Goal: Task Accomplishment & Management: Use online tool/utility

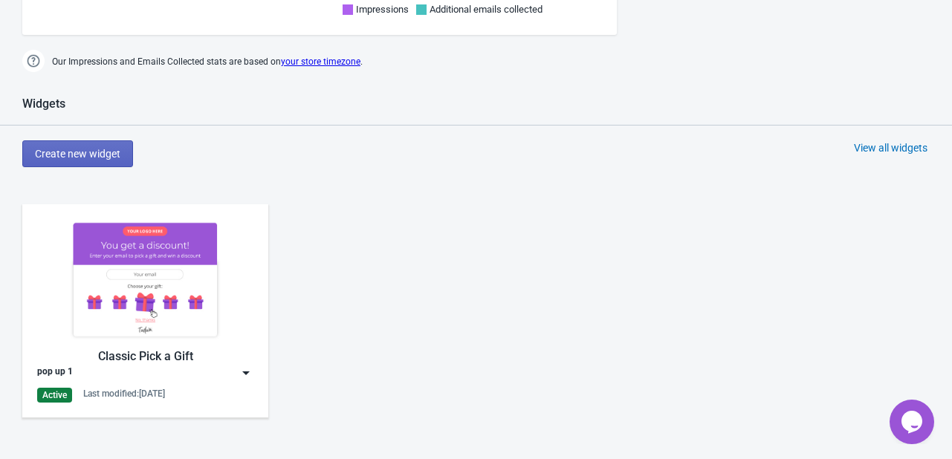
scroll to position [545, 0]
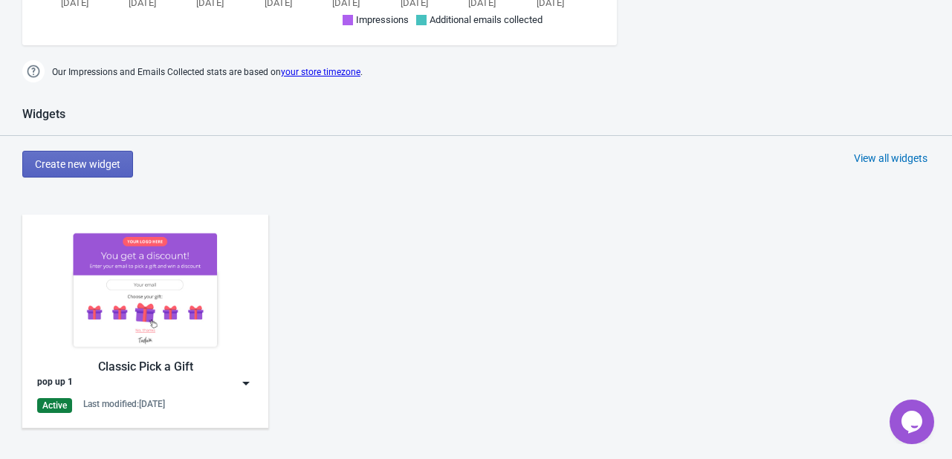
click at [185, 369] on div "Classic Pick a Gift" at bounding box center [145, 367] width 216 height 18
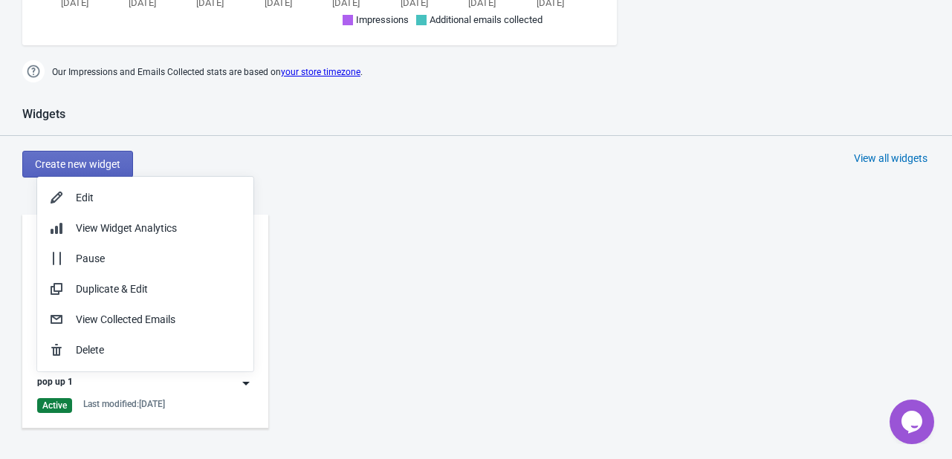
click at [378, 325] on div "Classic Pick a Gift pop up 1 Active Last modified: [DATE]" at bounding box center [476, 334] width 952 height 268
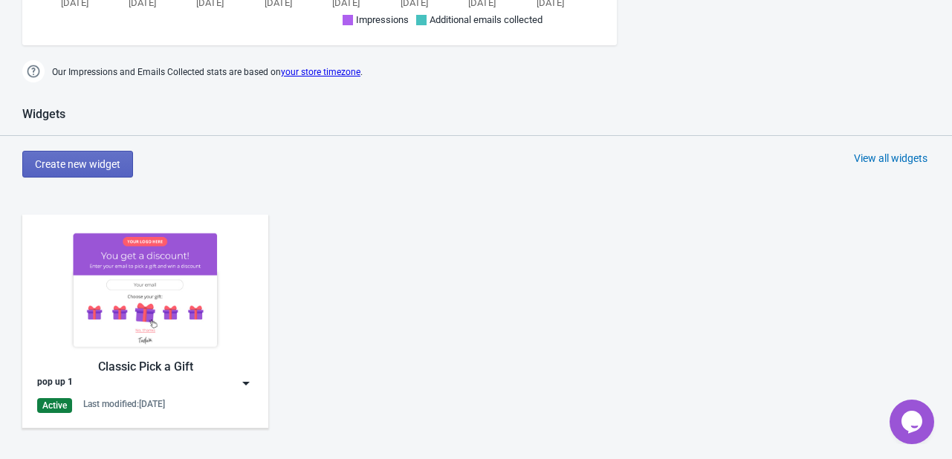
click at [247, 380] on img at bounding box center [246, 383] width 15 height 15
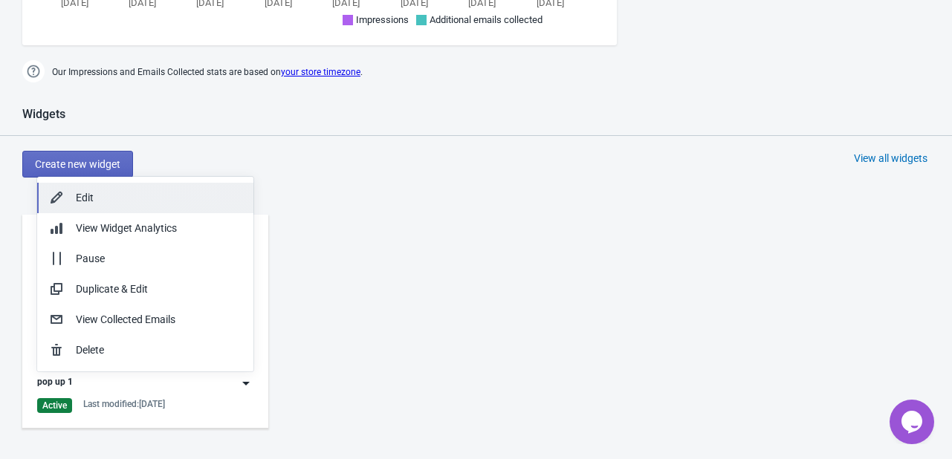
click at [104, 202] on div "Edit" at bounding box center [159, 198] width 166 height 16
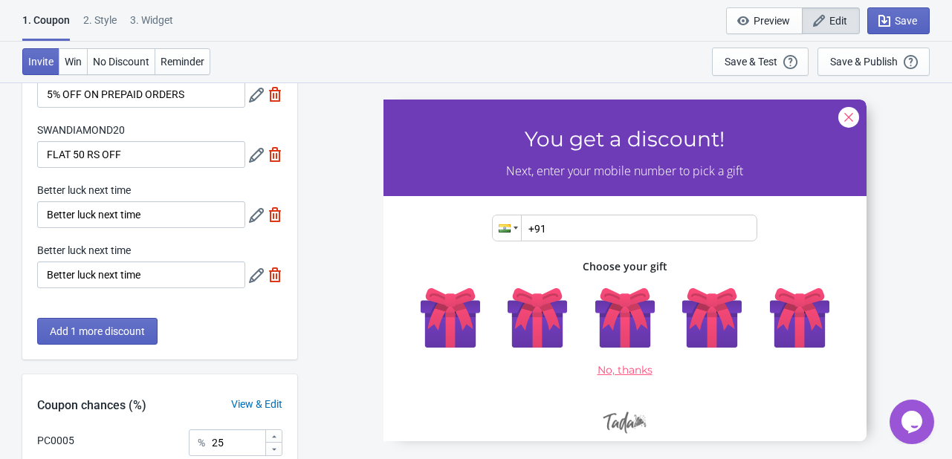
scroll to position [99, 0]
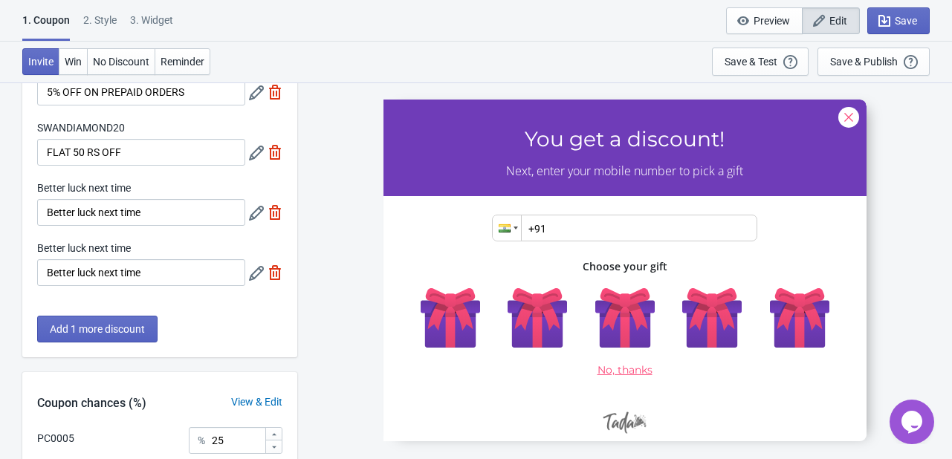
click at [619, 427] on div at bounding box center [625, 270] width 483 height 342
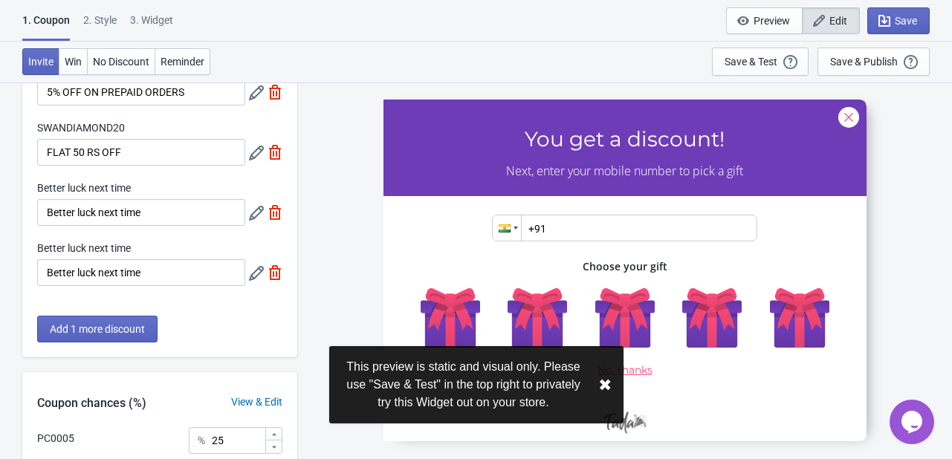
click at [619, 427] on div at bounding box center [625, 270] width 483 height 342
click at [604, 387] on button "✖︎" at bounding box center [604, 385] width 13 height 19
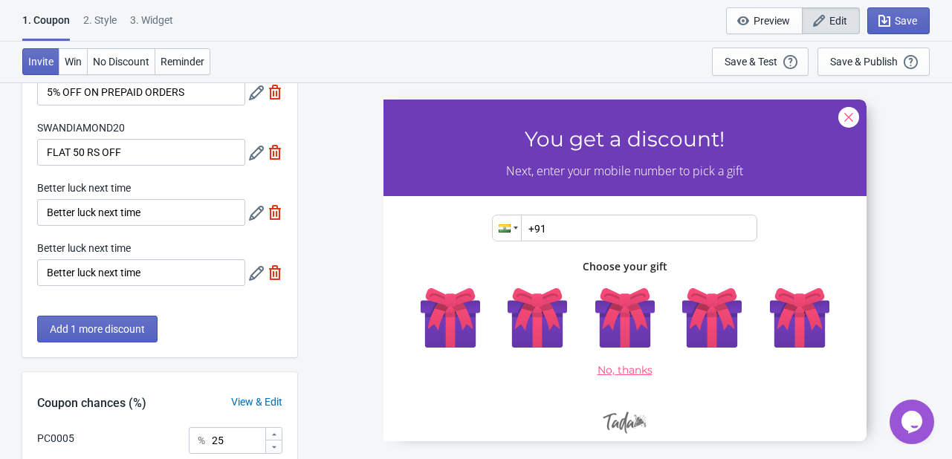
click at [506, 227] on div at bounding box center [625, 270] width 483 height 342
click at [92, 21] on div "2 . Style" at bounding box center [99, 26] width 33 height 26
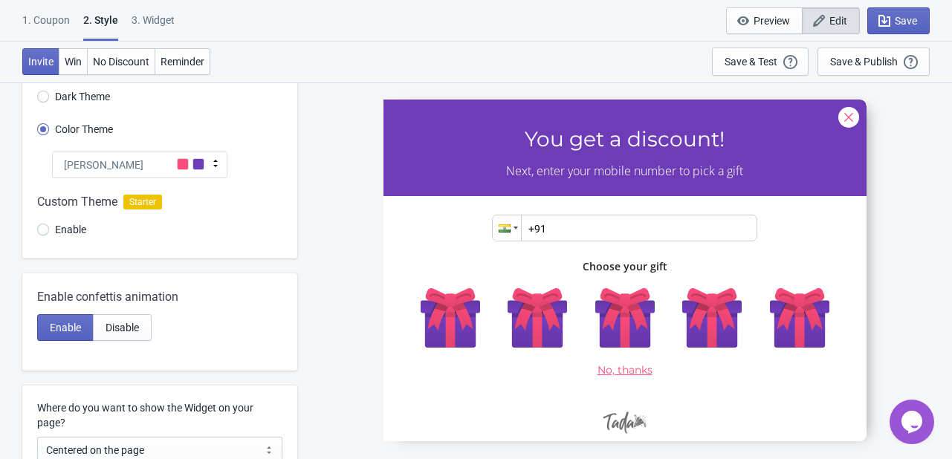
scroll to position [0, 0]
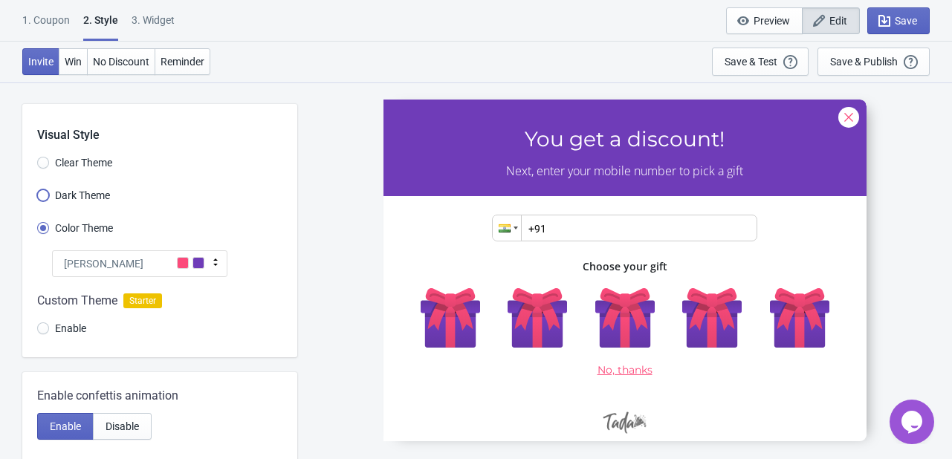
click at [45, 198] on input "Dark Theme" at bounding box center [43, 203] width 12 height 27
radio input "true"
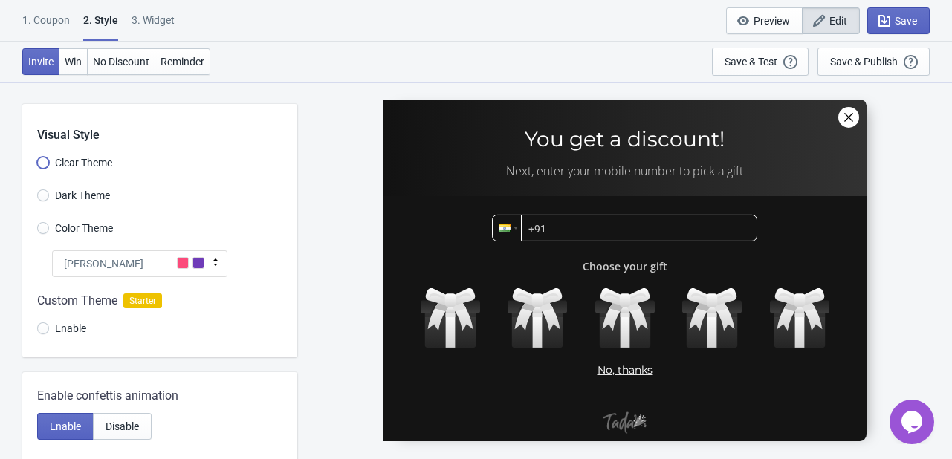
click at [42, 167] on input "Clear Theme" at bounding box center [43, 170] width 12 height 27
radio input "true"
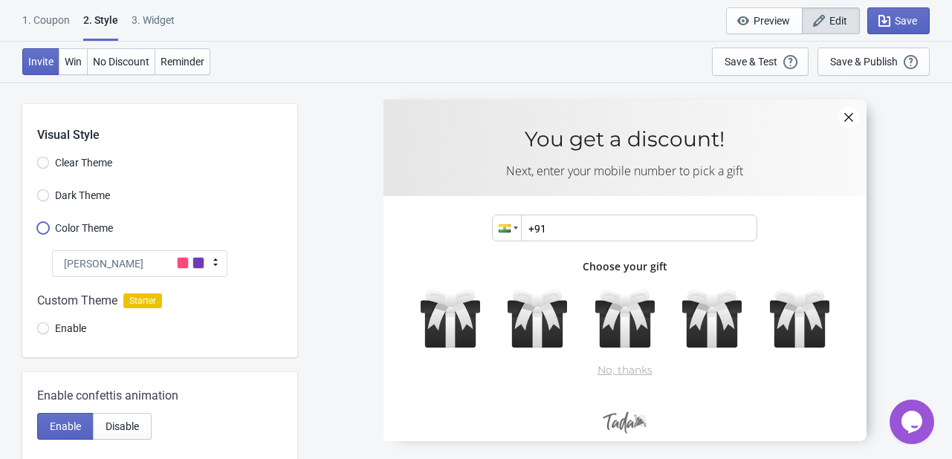
click at [48, 230] on input "Color Theme" at bounding box center [43, 235] width 12 height 27
radio input "true"
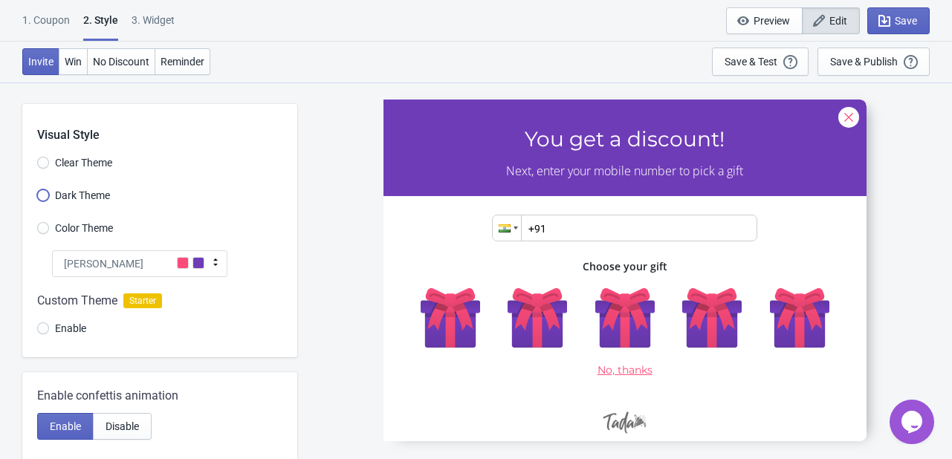
click at [43, 195] on input "Dark Theme" at bounding box center [43, 203] width 12 height 27
radio input "true"
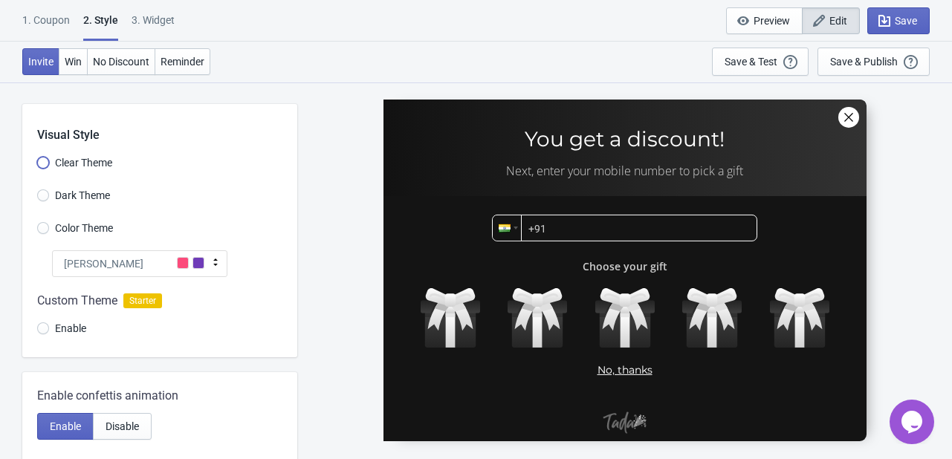
click at [45, 166] on input "Clear Theme" at bounding box center [43, 170] width 12 height 27
radio input "true"
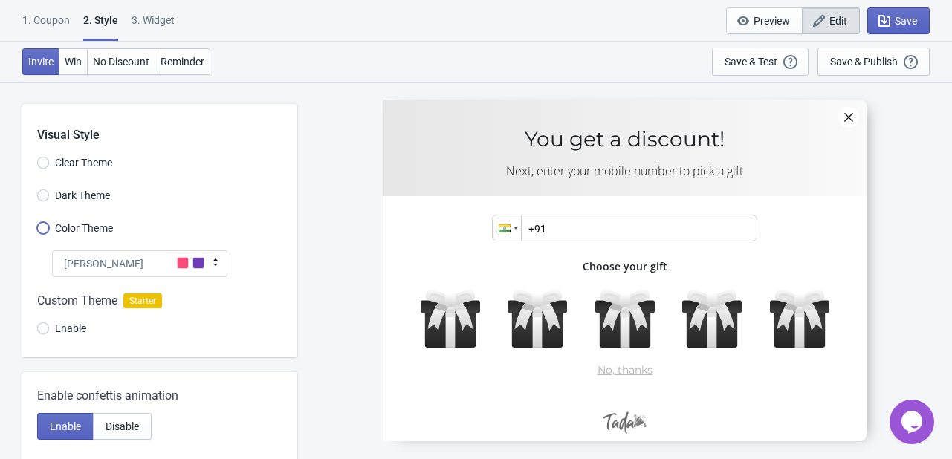
click at [45, 222] on input "Color Theme" at bounding box center [43, 235] width 12 height 27
radio input "true"
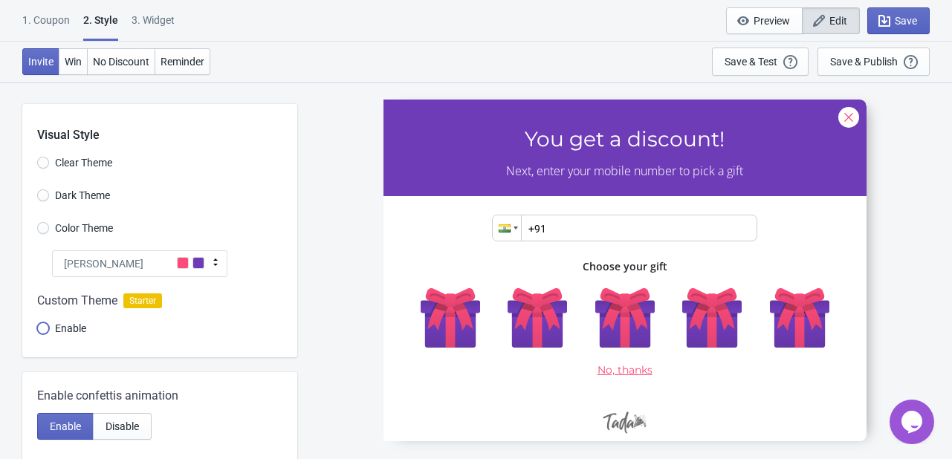
click at [41, 331] on input "Enable" at bounding box center [43, 336] width 12 height 27
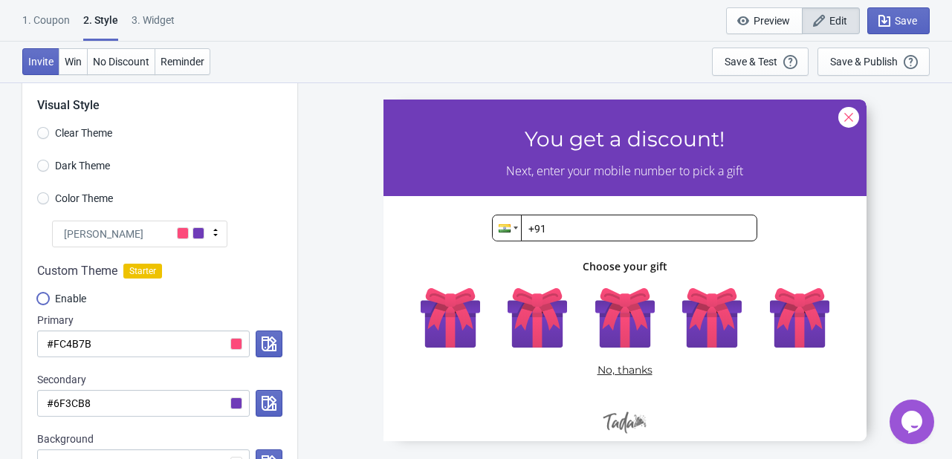
scroll to position [149, 0]
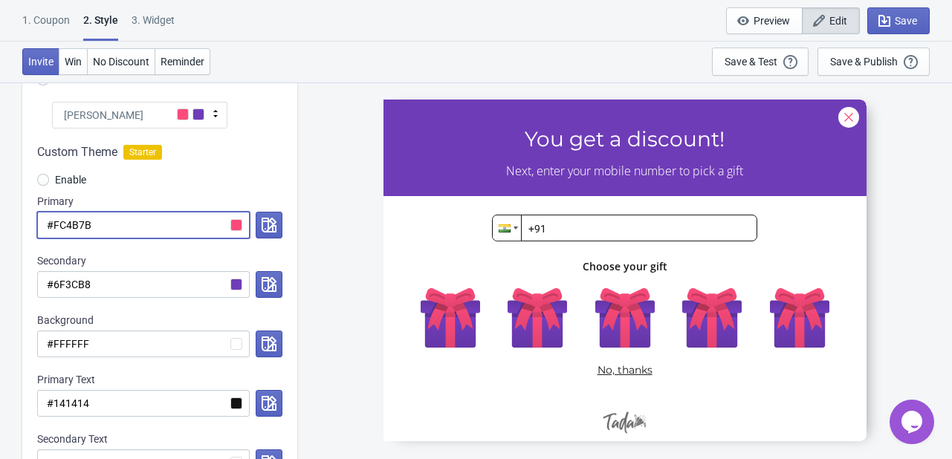
click at [240, 224] on input "#FC4B7B" at bounding box center [143, 225] width 213 height 27
drag, startPoint x: 117, startPoint y: 230, endPoint x: 21, endPoint y: 213, distance: 98.1
click at [21, 213] on div "Visual Style Clear Theme Dark Theme Color Theme Tada Tada Red Rose Pink World […" at bounding box center [476, 466] width 952 height 1066
paste input "fe4f32"
radio input "true"
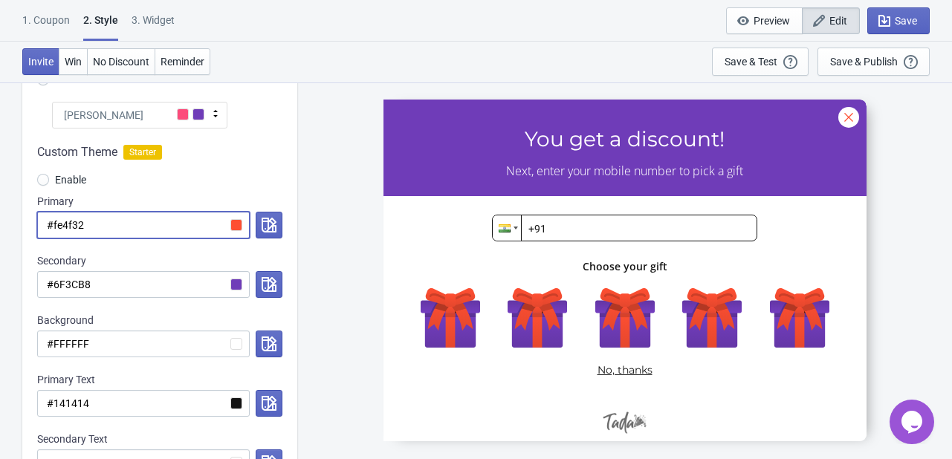
type input "#fe4f32"
click at [321, 186] on div "PC0005 You get a discount! Next, enter your mobile number to pick a gift Phone …" at bounding box center [625, 270] width 640 height 377
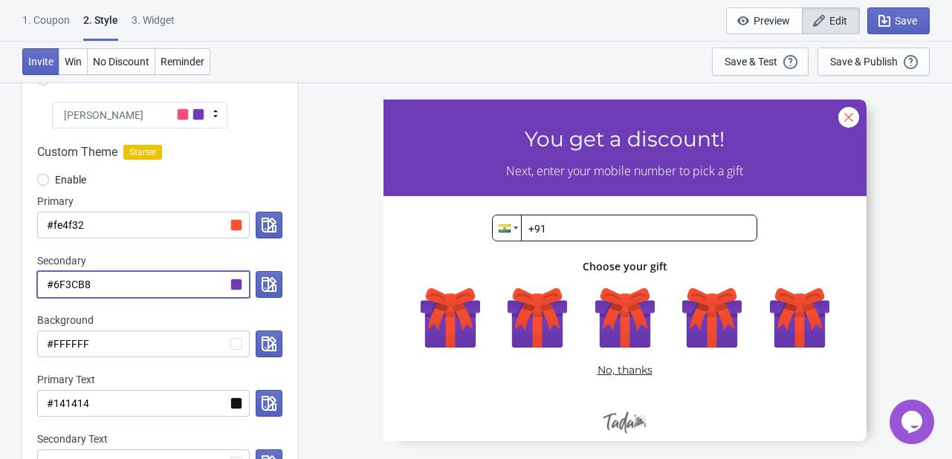
click at [233, 284] on input "#6F3CB8" at bounding box center [143, 284] width 213 height 27
drag, startPoint x: 222, startPoint y: 284, endPoint x: 253, endPoint y: 286, distance: 31.3
click at [253, 286] on div "#6F3CB8" at bounding box center [159, 284] width 245 height 27
click at [230, 285] on input "#6F3CB8" at bounding box center [143, 284] width 213 height 27
drag, startPoint x: 146, startPoint y: 278, endPoint x: -9, endPoint y: 268, distance: 155.7
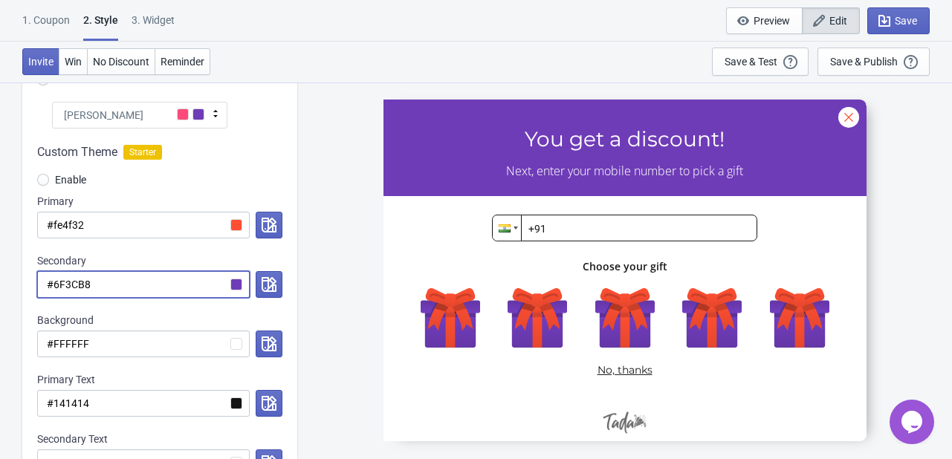
click at [0, 268] on html "1. Coupon 2 . Style 3. Widget 1. Coupon 2 . Style 3. Widget Save and Exit Previ…" at bounding box center [476, 80] width 952 height 459
paste input "0a0a0"
radio input "true"
type input "#0a0a08"
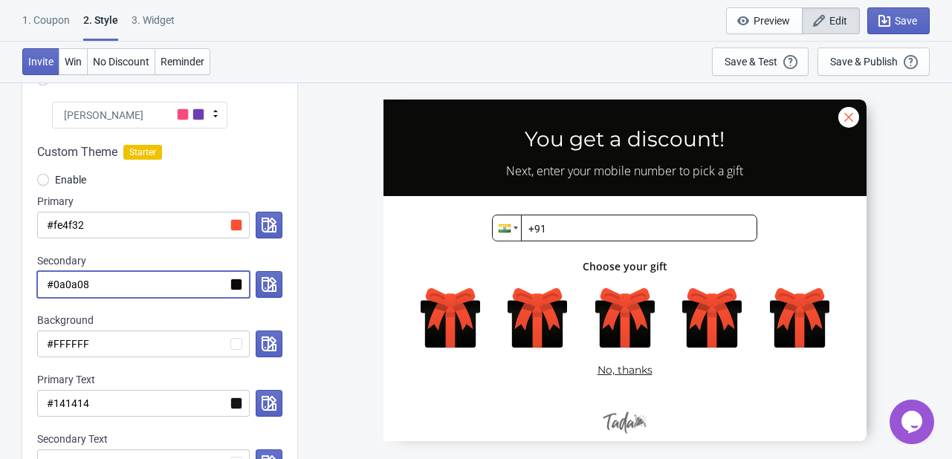
radio input "true"
type input "#6F3CB8"
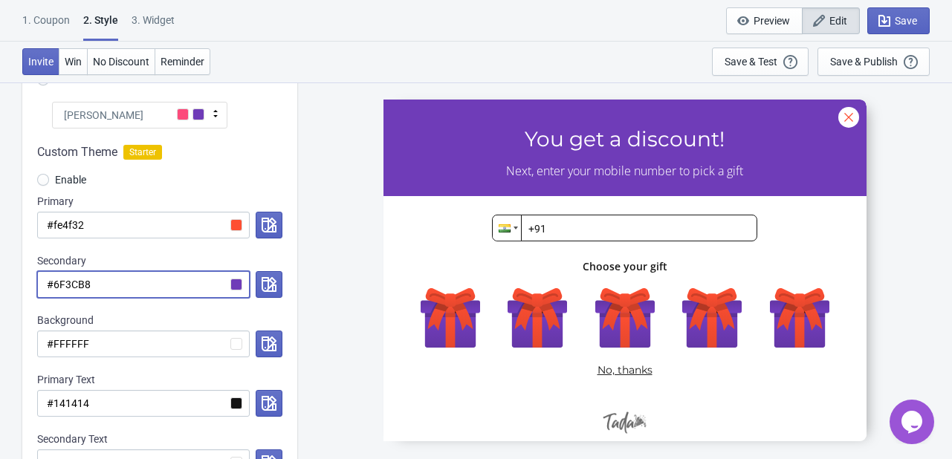
paste input "0a0a0"
radio input "true"
type input "#0a0a08"
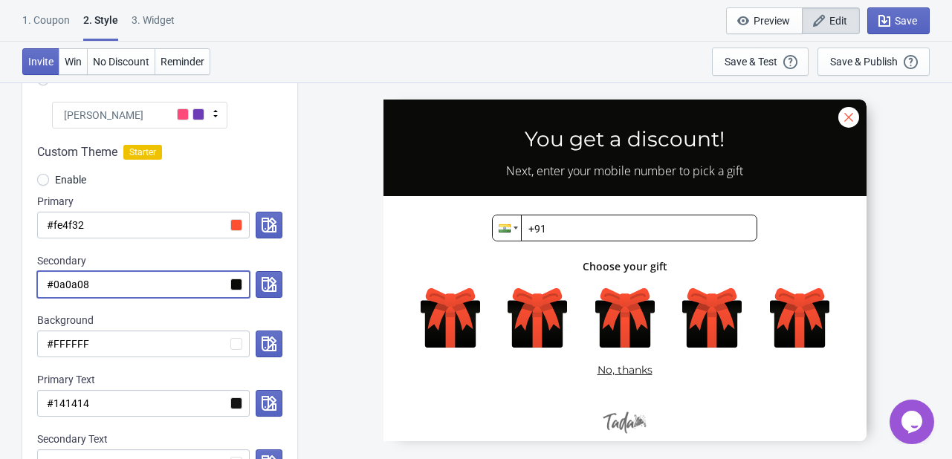
radio input "true"
type input "#6F3CB8"
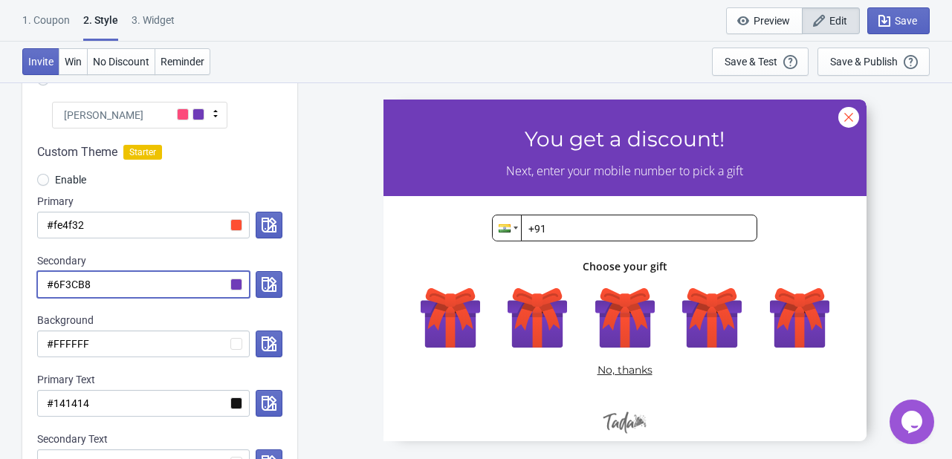
paste input "0a0a0"
radio input "true"
type input "#0a0a08"
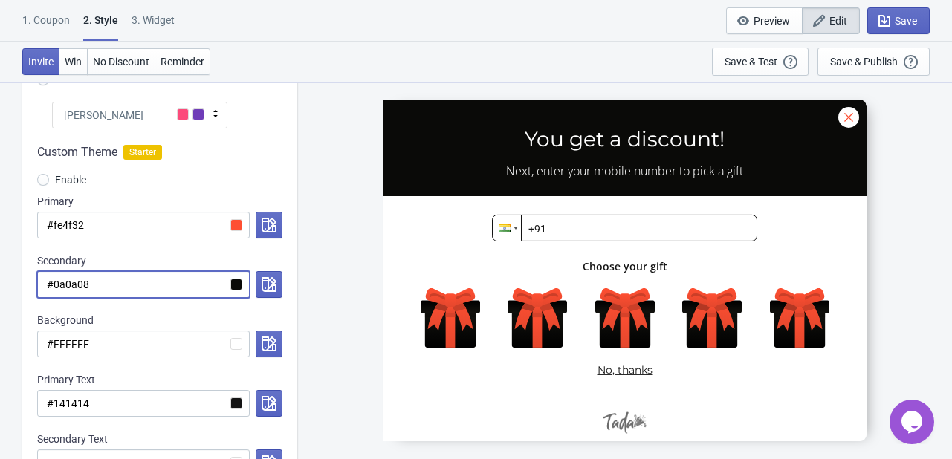
radio input "true"
type input "#6F3CB8"
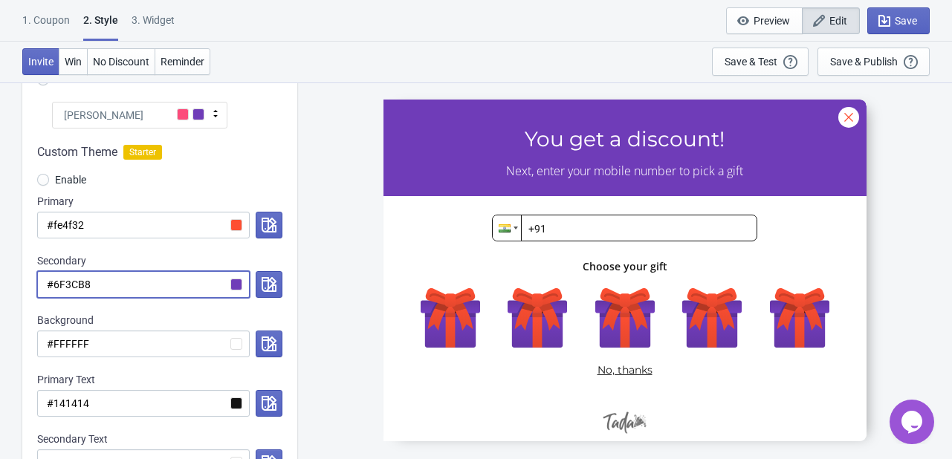
paste input "0a0a0"
radio input "true"
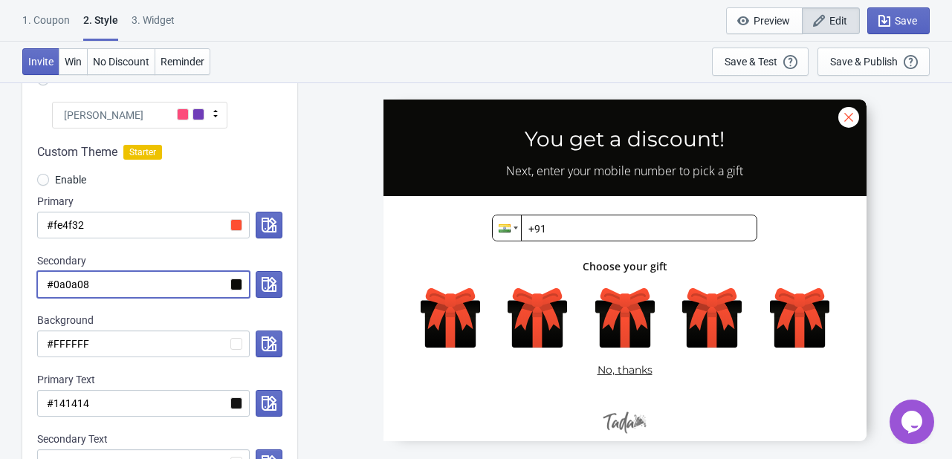
type input "#0a0a08"
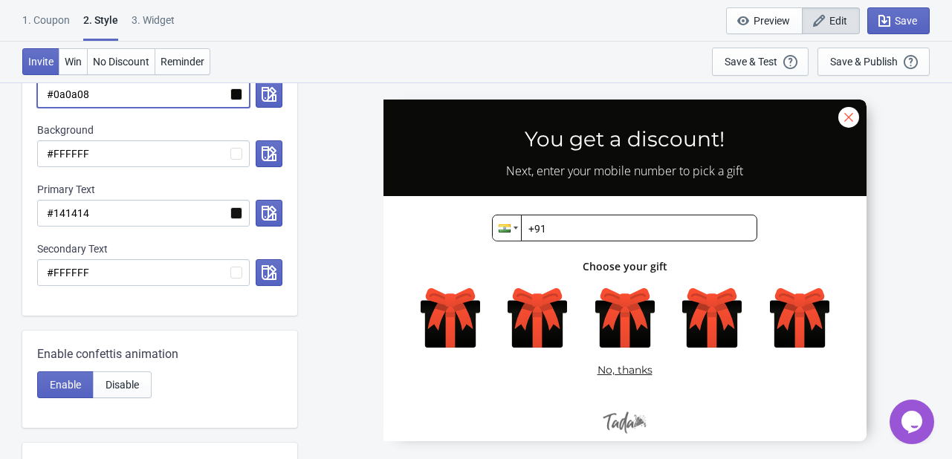
scroll to position [495, 0]
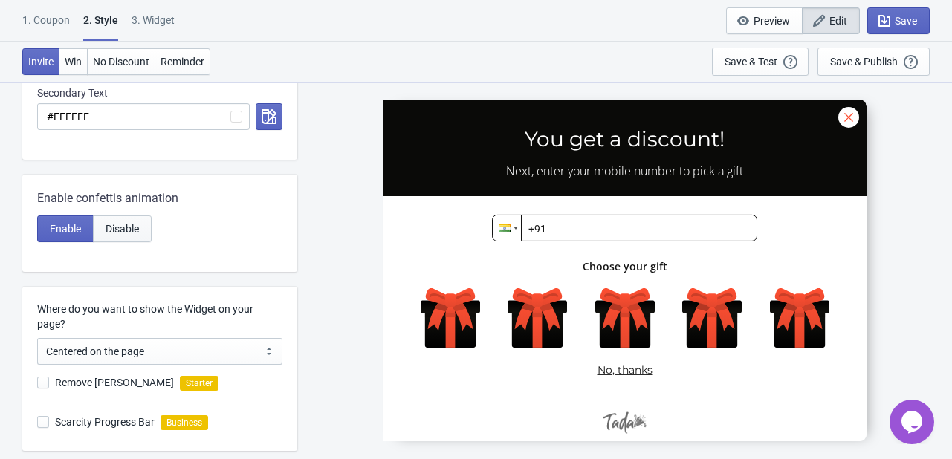
click at [125, 230] on span "Disable" at bounding box center [122, 229] width 33 height 12
click at [62, 230] on span "Enable" at bounding box center [65, 229] width 31 height 12
radio input "true"
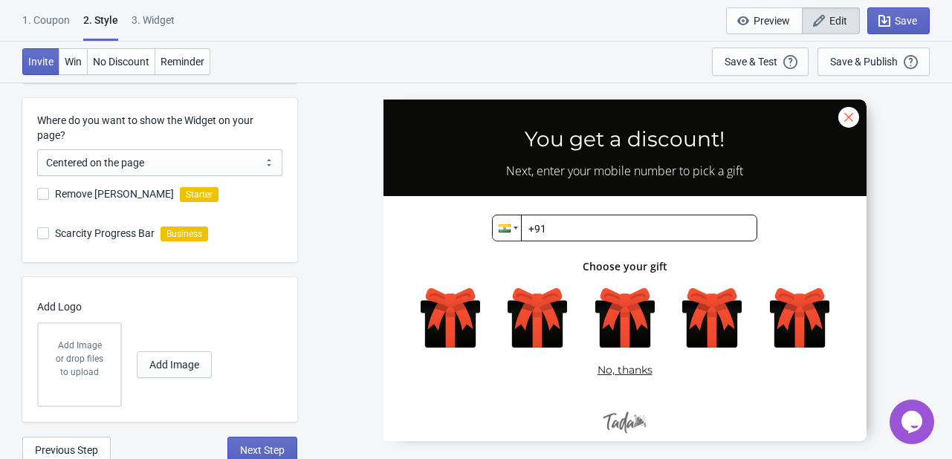
scroll to position [688, 0]
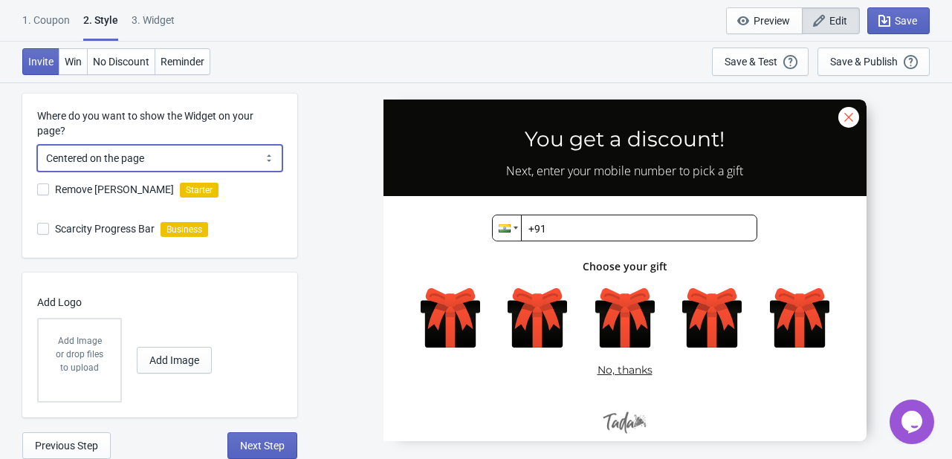
click at [146, 154] on select "Centered on the page Left side of the page" at bounding box center [159, 158] width 245 height 27
select select "left"
click at [37, 145] on select "Centered on the page Left side of the page" at bounding box center [159, 158] width 245 height 27
radio input "true"
click at [152, 142] on div "Where do you want to show the Widget on your page? Centered on the page Left si…" at bounding box center [159, 140] width 245 height 63
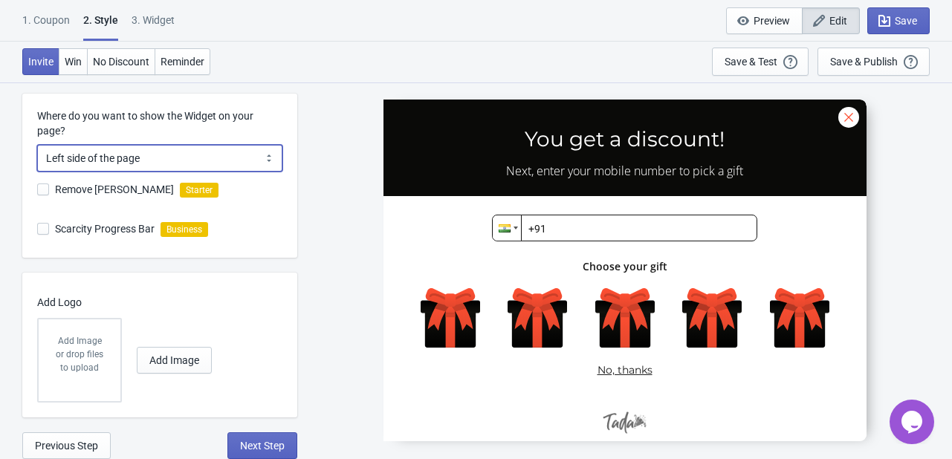
click at [158, 164] on select "Centered on the page Left side of the page" at bounding box center [159, 158] width 245 height 27
select select "center"
click at [37, 145] on select "Centered on the page Left side of the page" at bounding box center [159, 158] width 245 height 27
radio input "true"
click at [39, 189] on span at bounding box center [43, 190] width 12 height 12
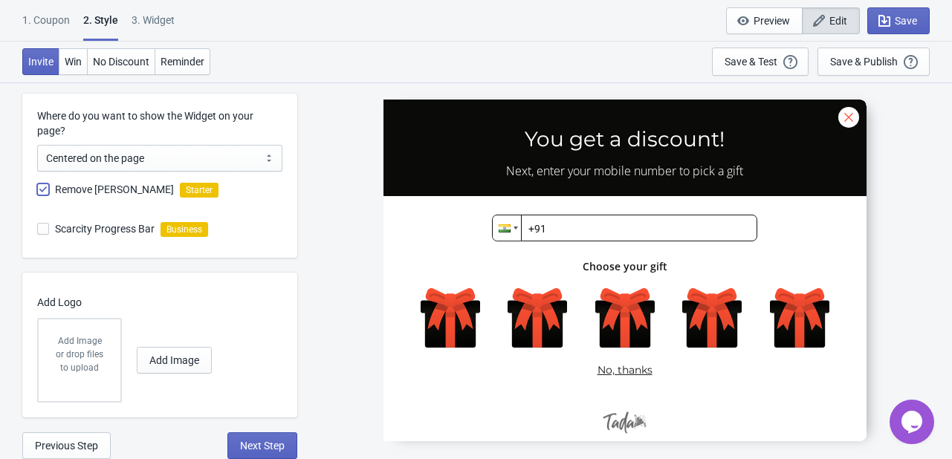
click at [38, 189] on input "Remove [PERSON_NAME]" at bounding box center [37, 197] width 1 height 27
checkbox input "true"
radio input "true"
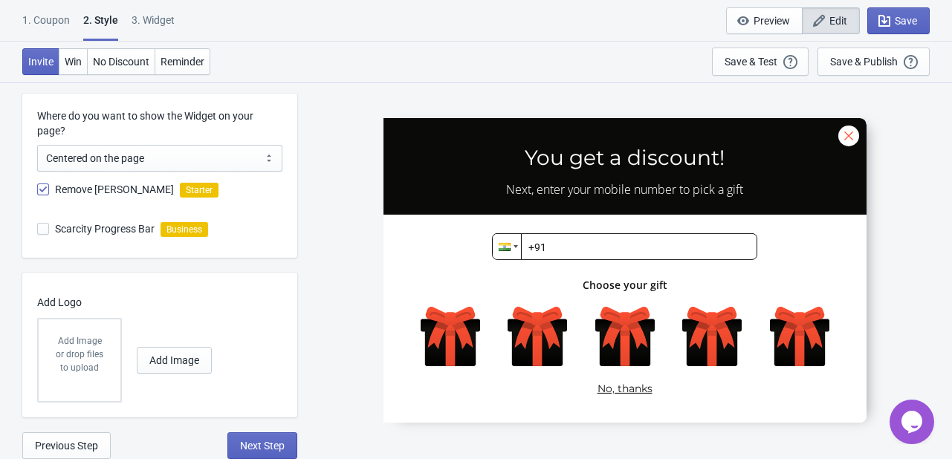
click at [50, 229] on label "Scarcity Progress Bar" at bounding box center [95, 229] width 117 height 21
click at [38, 229] on input "Scarcity Progress Bar" at bounding box center [37, 236] width 1 height 27
checkbox input "false"
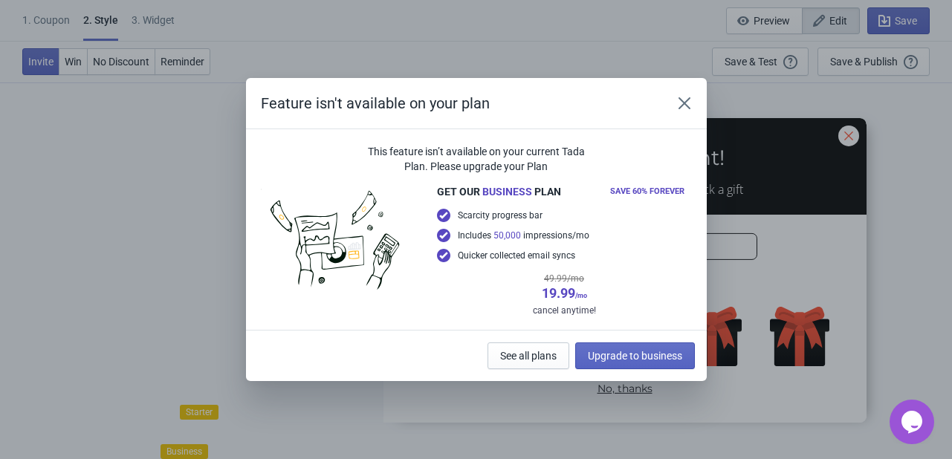
scroll to position [466, 0]
click at [685, 106] on icon "Close" at bounding box center [684, 103] width 15 height 15
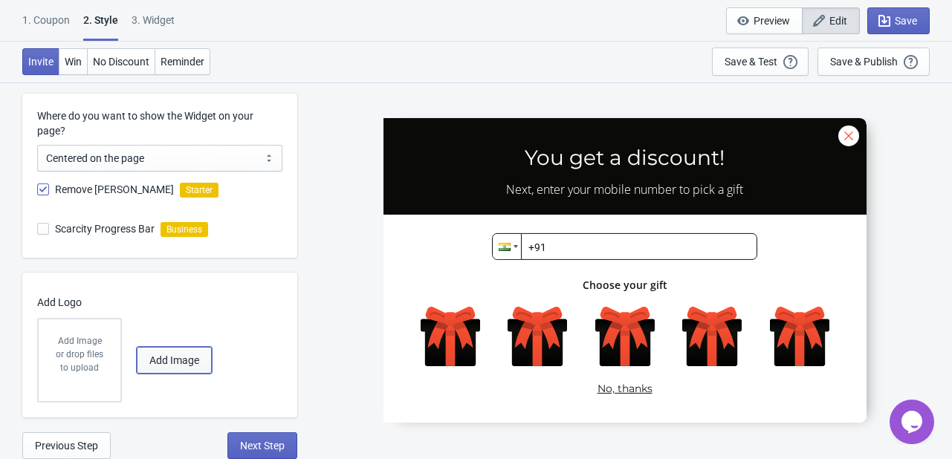
click at [166, 358] on span "Add Image" at bounding box center [174, 361] width 50 height 12
click at [510, 246] on div at bounding box center [625, 269] width 483 height 305
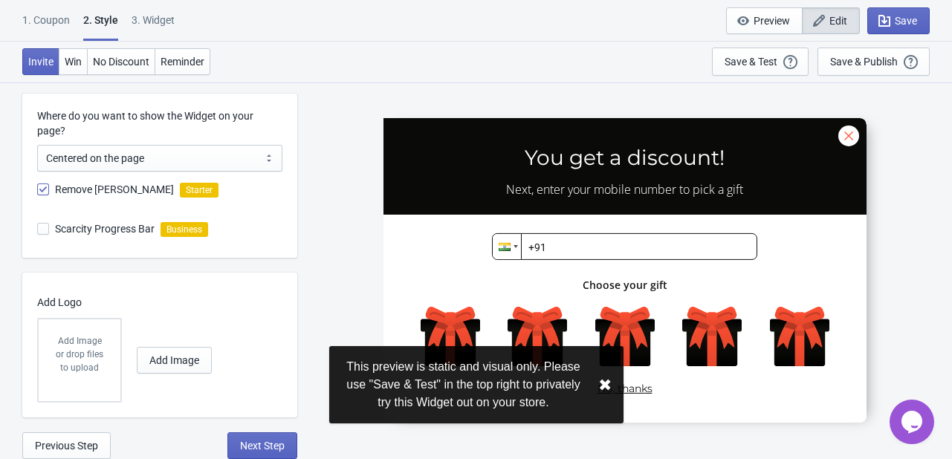
click at [510, 246] on div at bounding box center [625, 269] width 483 height 305
click at [601, 393] on button "✖︎" at bounding box center [604, 385] width 13 height 19
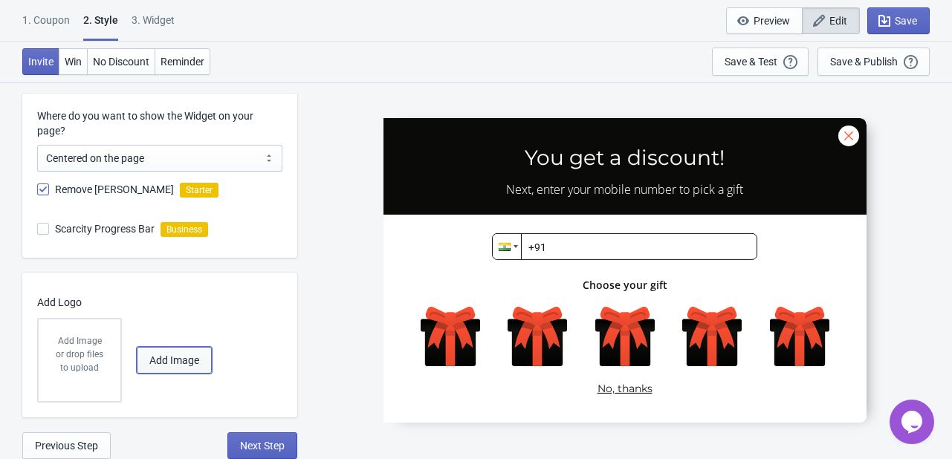
click at [175, 358] on span "Add Image" at bounding box center [174, 361] width 50 height 12
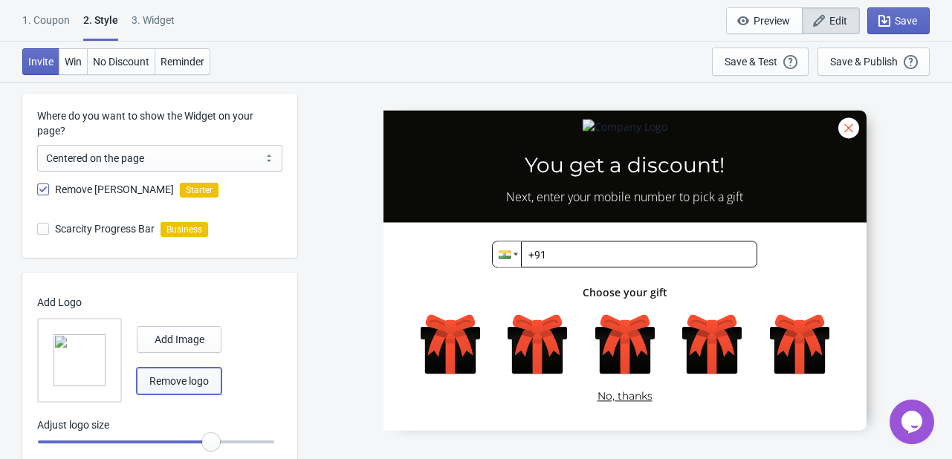
click at [163, 378] on span "Remove logo" at bounding box center [178, 381] width 59 height 12
radio input "true"
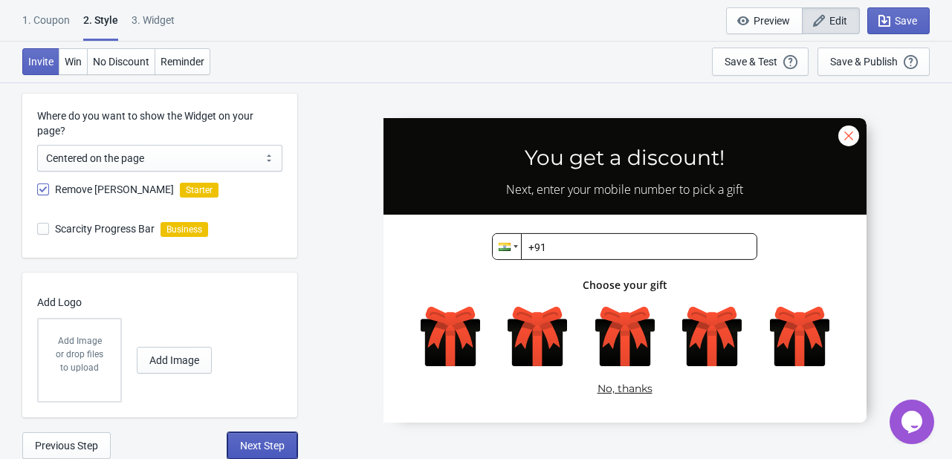
click at [264, 438] on button "Next Step" at bounding box center [262, 446] width 70 height 27
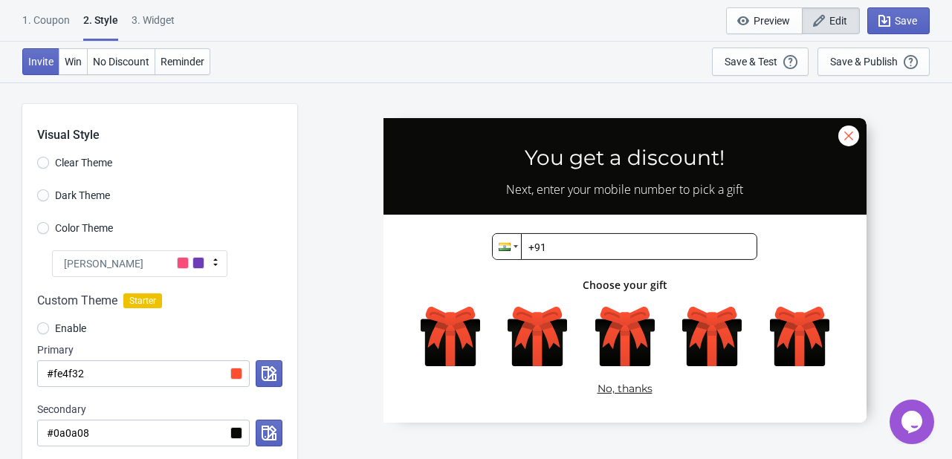
select select "once"
select select "1"
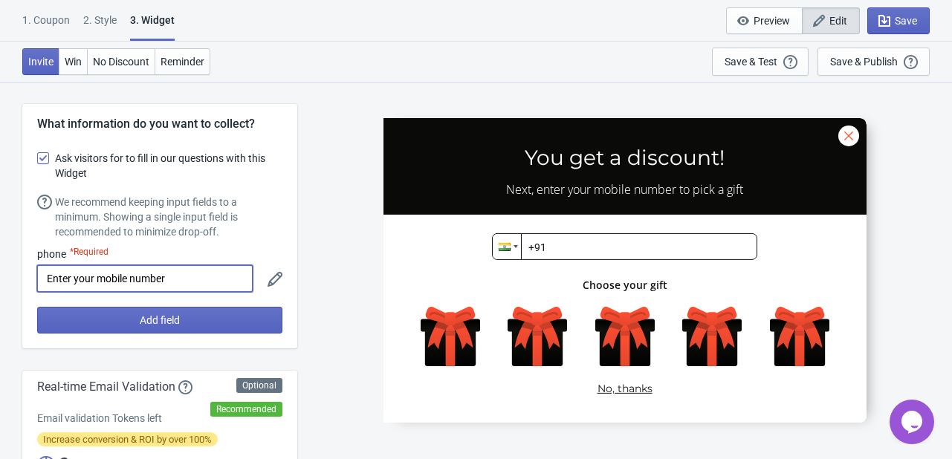
click at [130, 283] on input "Enter your mobile number" at bounding box center [145, 278] width 216 height 27
click at [192, 280] on input "Enter your mobile number" at bounding box center [145, 278] width 216 height 27
click at [313, 191] on div "PC0005 You get a discount! Next, enter your mobile number to pick a gift Phone …" at bounding box center [625, 270] width 640 height 377
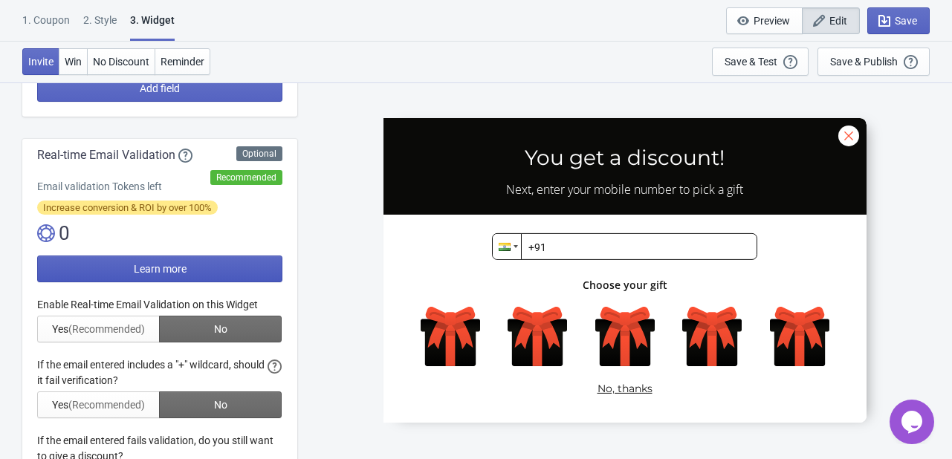
scroll to position [247, 0]
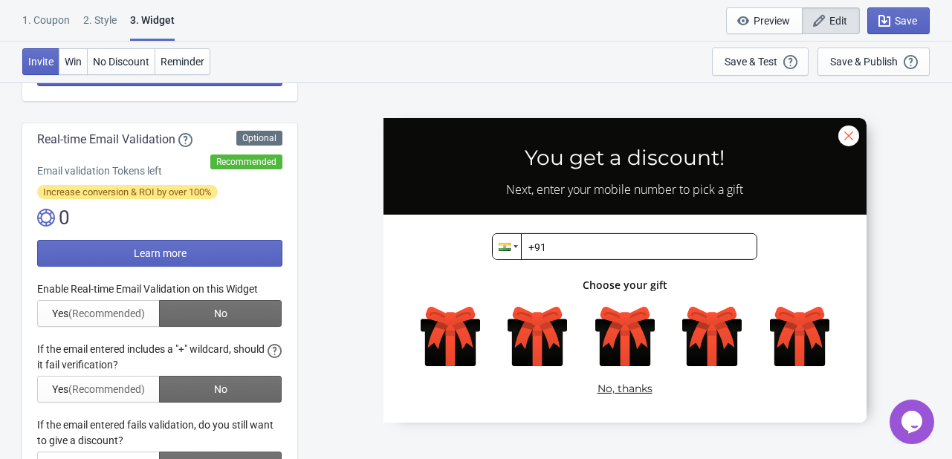
click at [95, 307] on div at bounding box center [159, 380] width 245 height 197
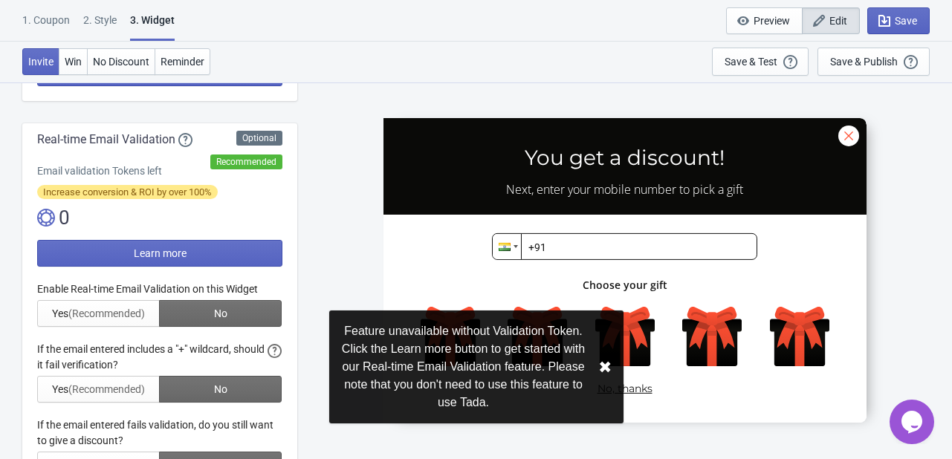
click at [603, 364] on button "✖︎" at bounding box center [604, 367] width 13 height 19
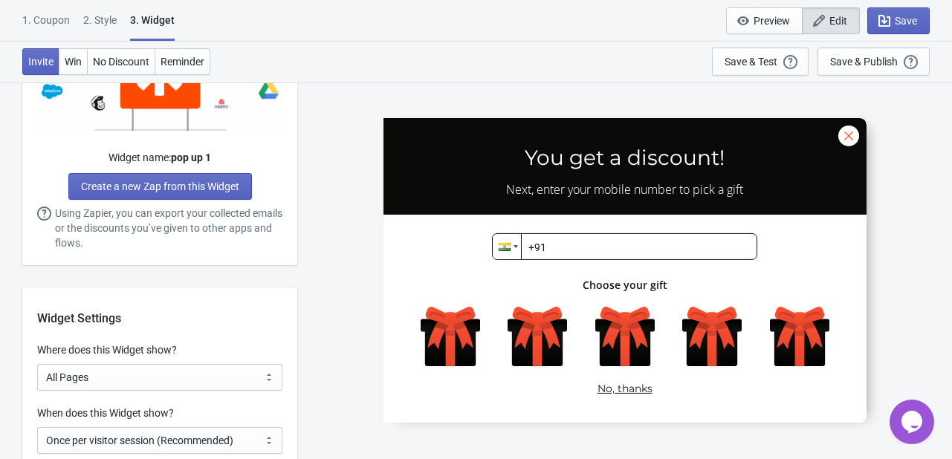
scroll to position [991, 0]
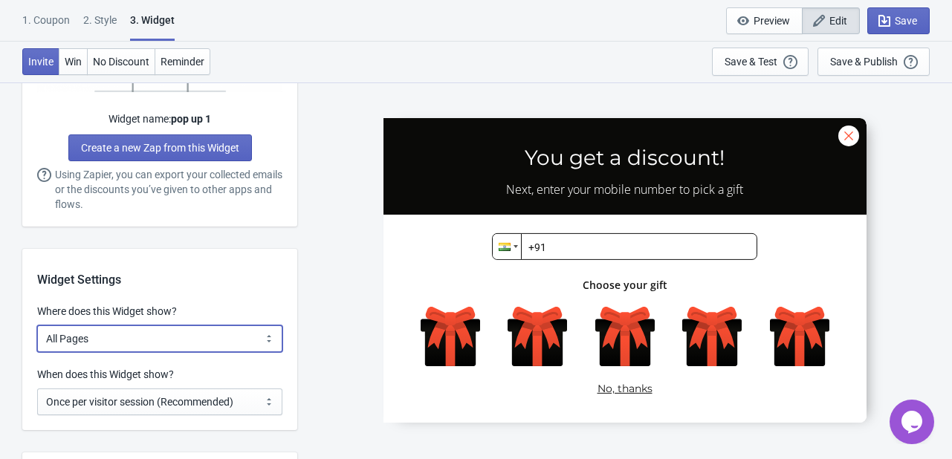
click at [155, 340] on select "All Pages All Product Pages All Blog Pages All Static Pages Specific Product(s)…" at bounding box center [159, 339] width 245 height 27
select select "homepageOnly"
click at [37, 326] on select "All Pages All Product Pages All Blog Pages All Static Pages Specific Product(s)…" at bounding box center [159, 339] width 245 height 27
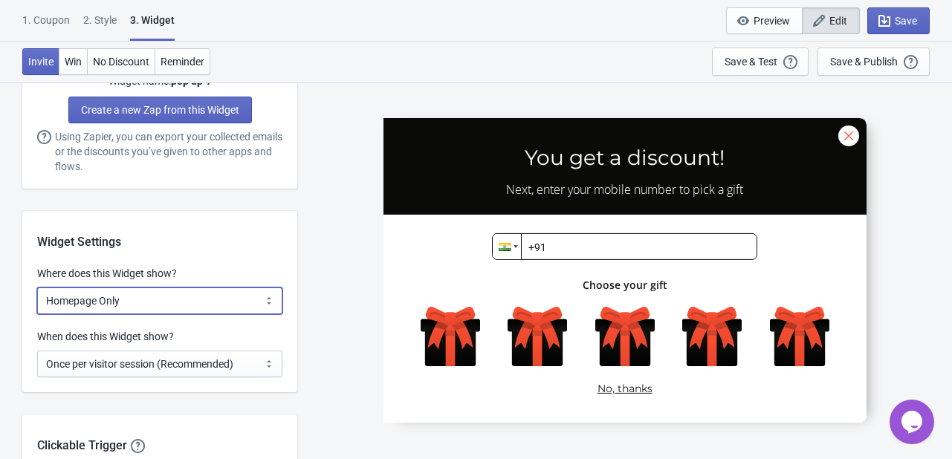
scroll to position [1189, 0]
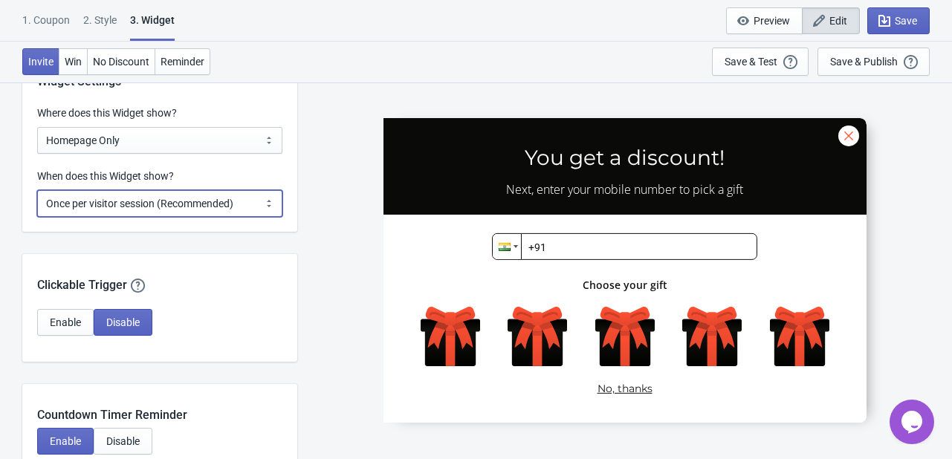
click at [166, 203] on select "Every new visit of page Once every period of time Once per visitor session (Rec…" at bounding box center [159, 203] width 245 height 27
select select "once_per_user"
click at [37, 190] on select "Every new visit of page Once every period of time Once per visitor session (Rec…" at bounding box center [159, 203] width 245 height 27
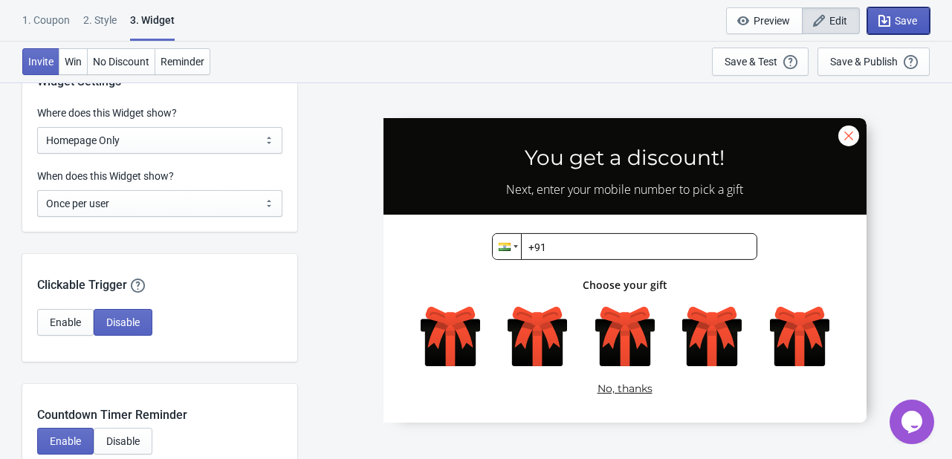
click at [913, 27] on span "Save" at bounding box center [898, 20] width 37 height 15
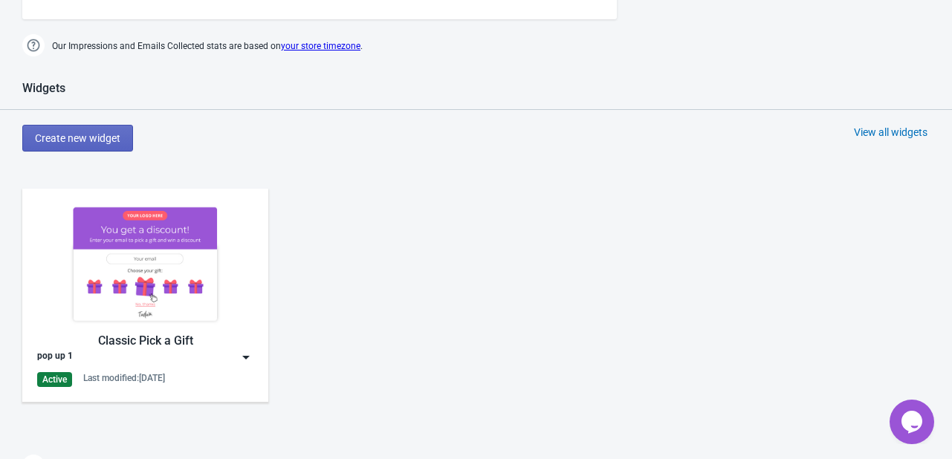
scroll to position [570, 0]
click at [243, 354] on img at bounding box center [246, 358] width 15 height 15
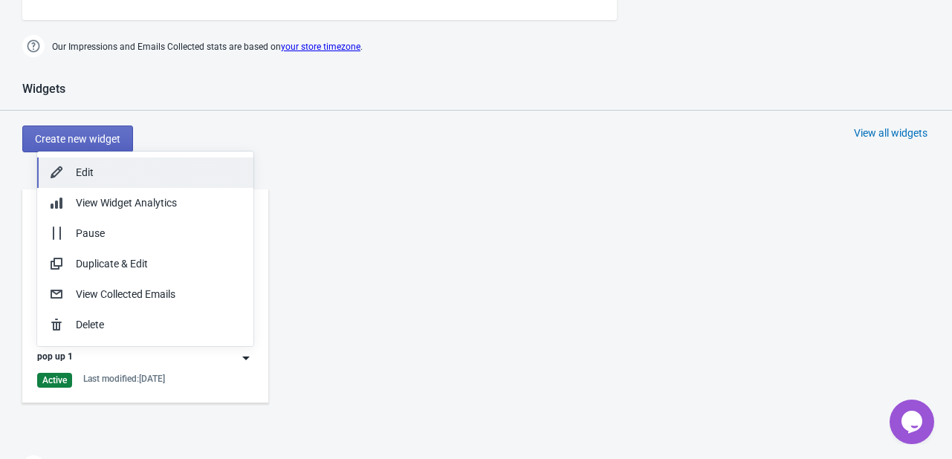
click at [116, 176] on div "Edit" at bounding box center [159, 173] width 166 height 16
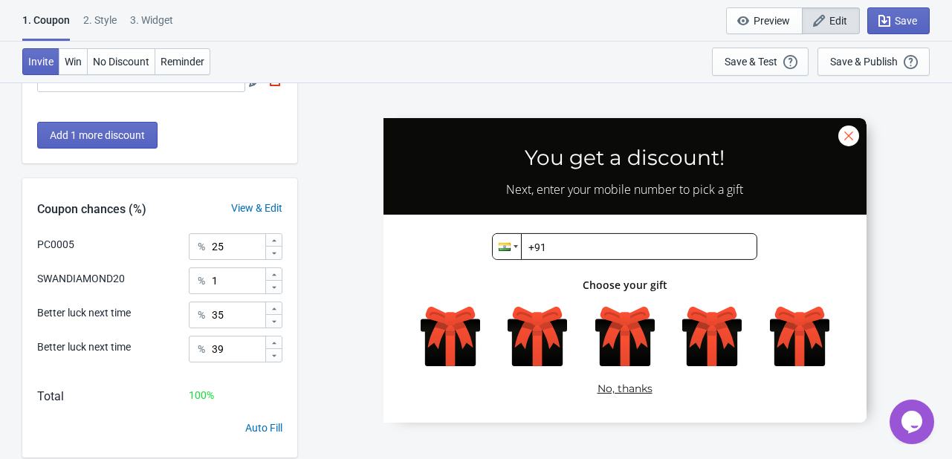
scroll to position [333, 0]
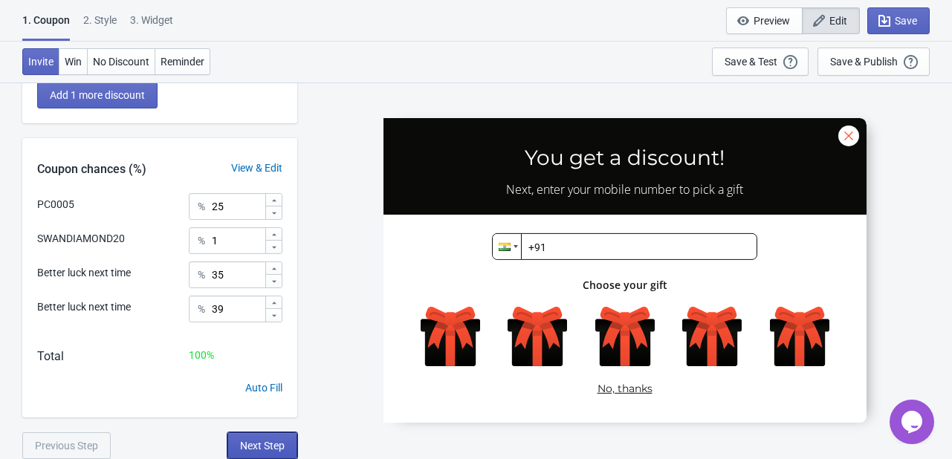
click at [268, 450] on span "Next Step" at bounding box center [262, 446] width 45 height 12
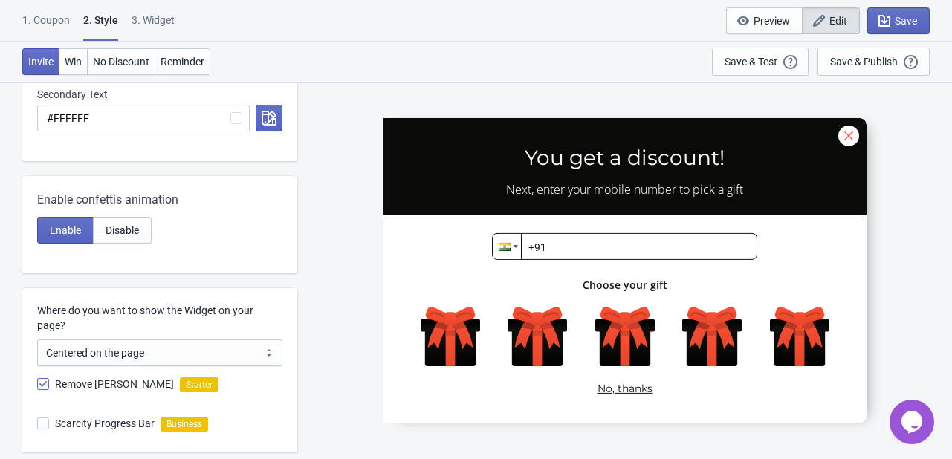
scroll to position [688, 0]
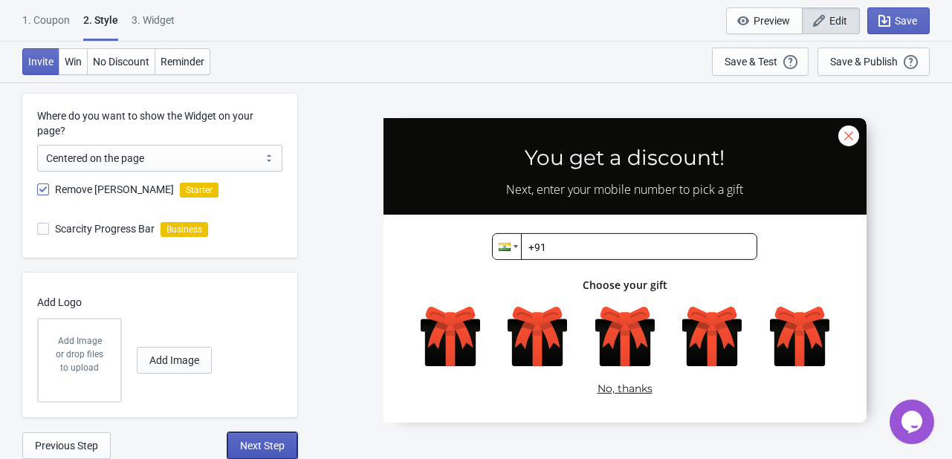
click at [279, 435] on button "Next Step" at bounding box center [262, 446] width 70 height 27
select select "homepageOnly"
select select "once_per_user"
select select "1"
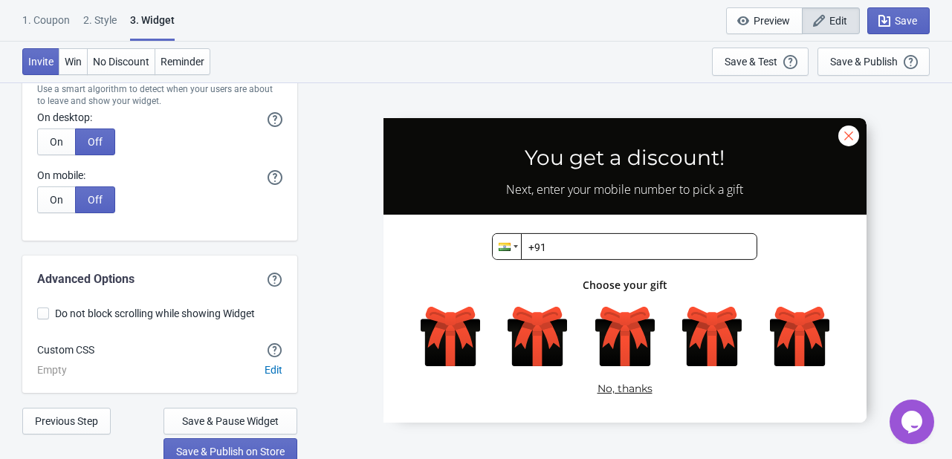
scroll to position [4192, 0]
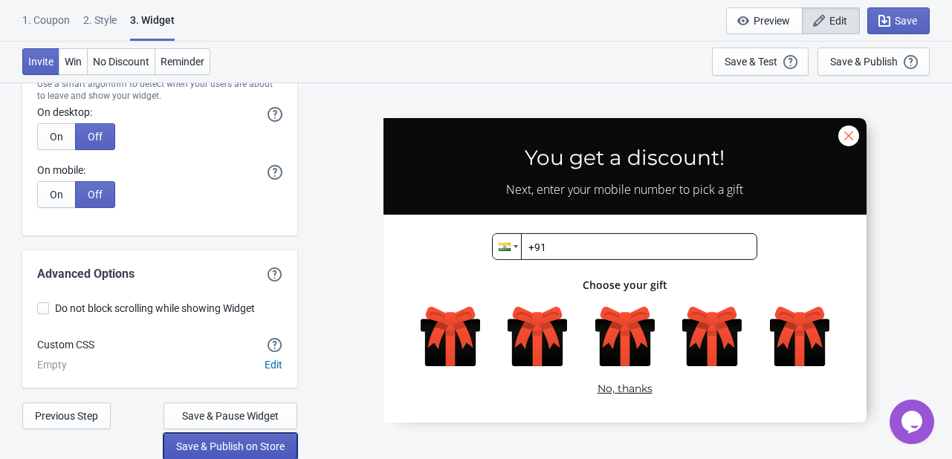
click at [229, 444] on span "Save & Publish on Store" at bounding box center [230, 447] width 109 height 12
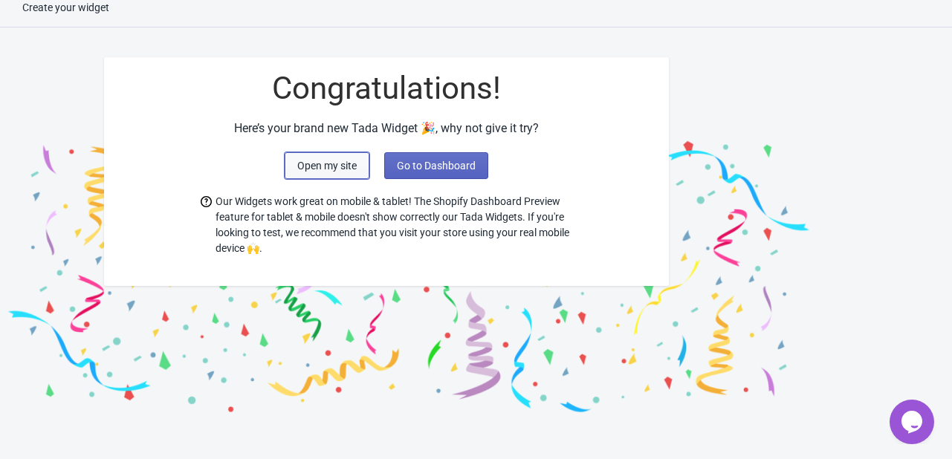
click at [332, 167] on span "Open my site" at bounding box center [326, 166] width 59 height 12
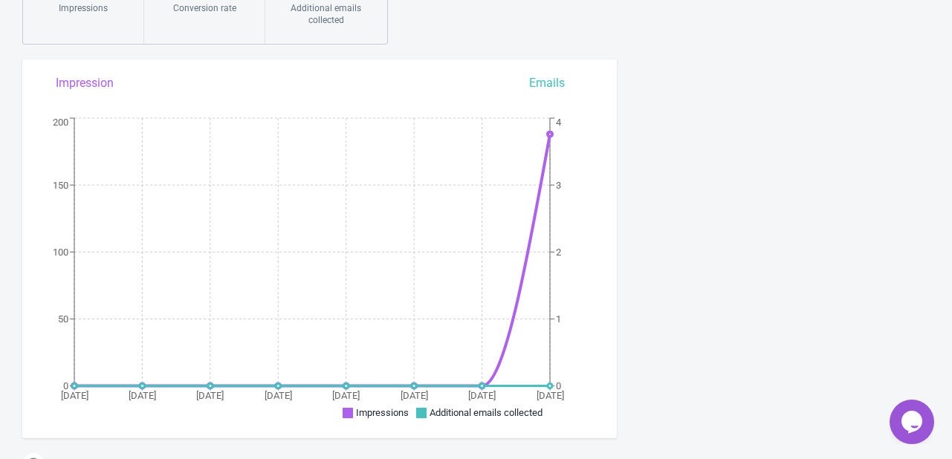
scroll to position [149, 0]
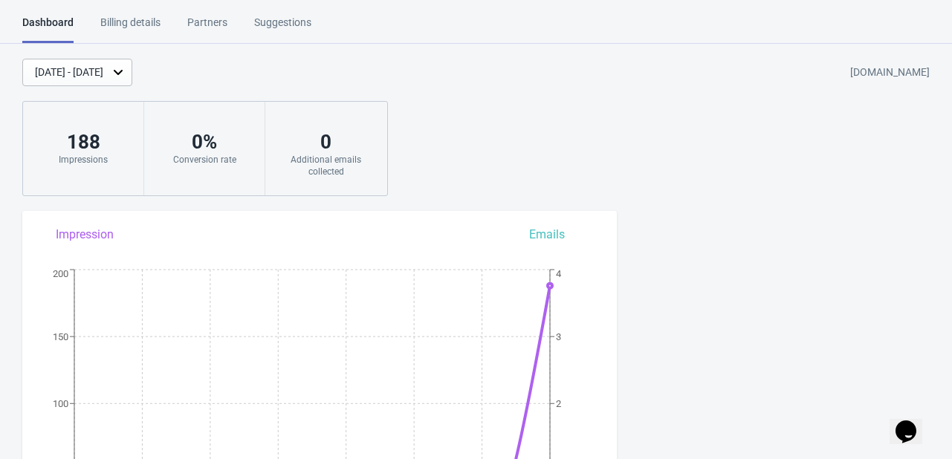
click at [384, 64] on div "Aug 18, 2025 - Aug 25, 2025 swan-jwellers.myshopify.com" at bounding box center [487, 72] width 930 height 27
click at [425, 22] on div "Dashboard Billing details Partners Suggestions Dashboard Billing details Partne…" at bounding box center [476, 29] width 952 height 29
click at [330, 16] on html "Dashboard Billing details Partners Suggestions Dashboard Billing details Partne…" at bounding box center [476, 229] width 952 height 459
click at [478, 140] on div "Aug 18, 2025 - Aug 25, 2025 swan-jwellers.myshopify.com 188 Impressions 0 % Con…" at bounding box center [476, 127] width 952 height 137
click at [294, 68] on div "Aug 18, 2025 - Aug 25, 2025 swan-jwellers.myshopify.com" at bounding box center [487, 72] width 930 height 27
